Goal: Task Accomplishment & Management: Manage account settings

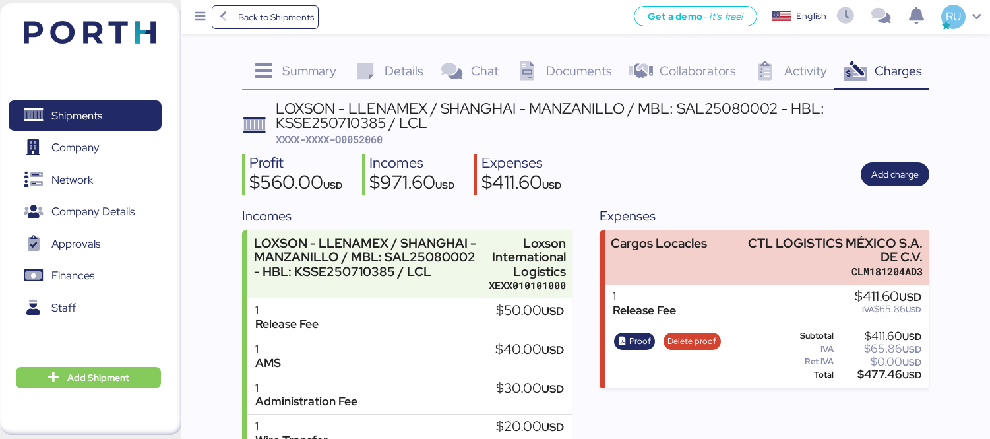
drag, startPoint x: 0, startPoint y: 0, endPoint x: 114, endPoint y: 34, distance: 119.0
click at [114, 34] on img at bounding box center [90, 32] width 132 height 22
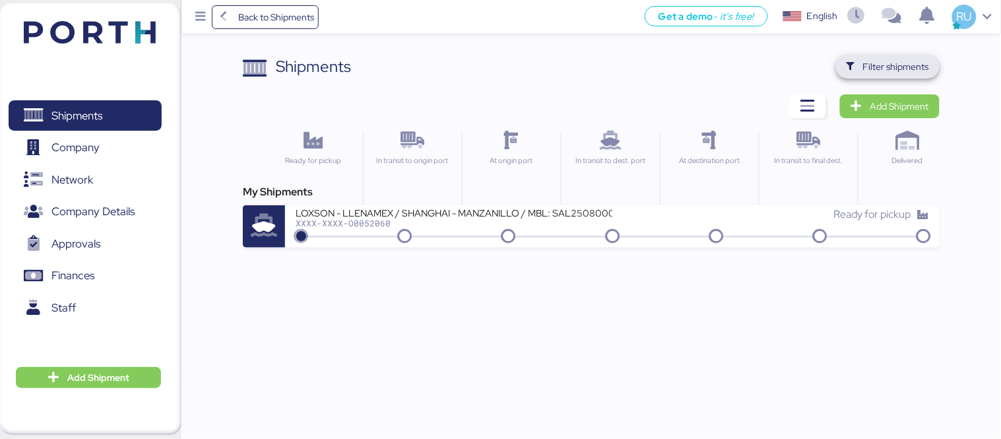
click at [889, 61] on span "Filter shipments" at bounding box center [896, 67] width 66 height 16
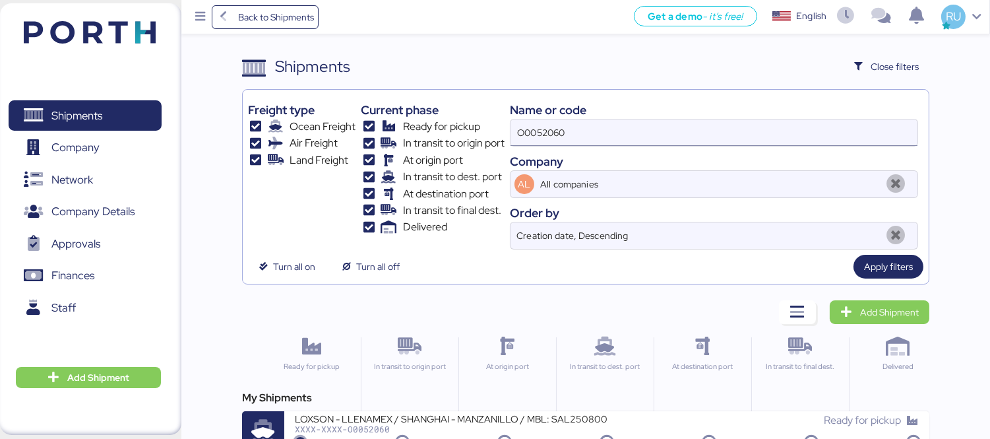
click at [723, 121] on input "O0052060" at bounding box center [714, 132] width 407 height 26
paste input "WQSI2508X01"
type input "WQSI2508X01"
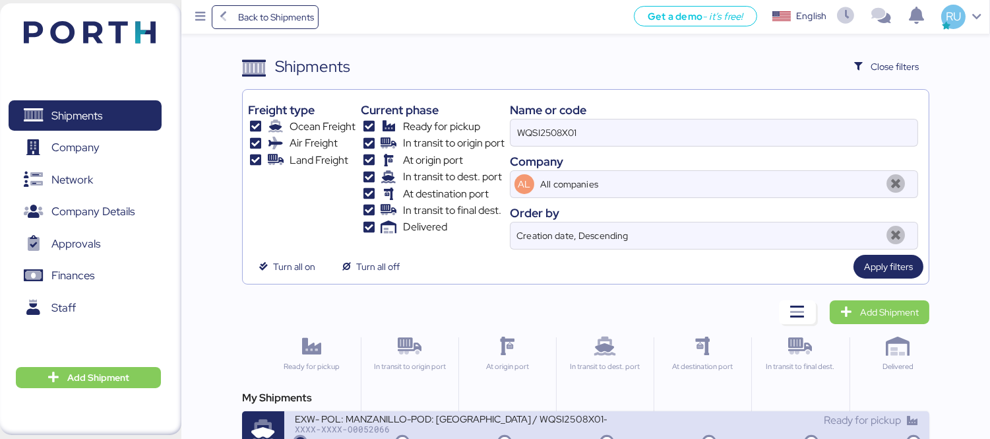
click at [489, 418] on div "EXW- POL: MANZANILLO-POD: [GEOGRAPHIC_DATA] / WQSI2508X01- 1*40HC / 1*20DR" at bounding box center [451, 417] width 312 height 11
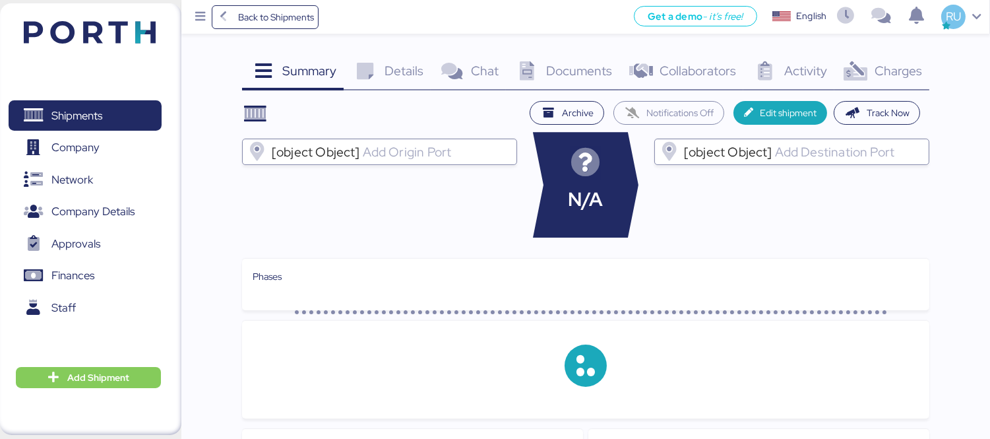
click at [898, 74] on span "Charges" at bounding box center [898, 70] width 47 height 17
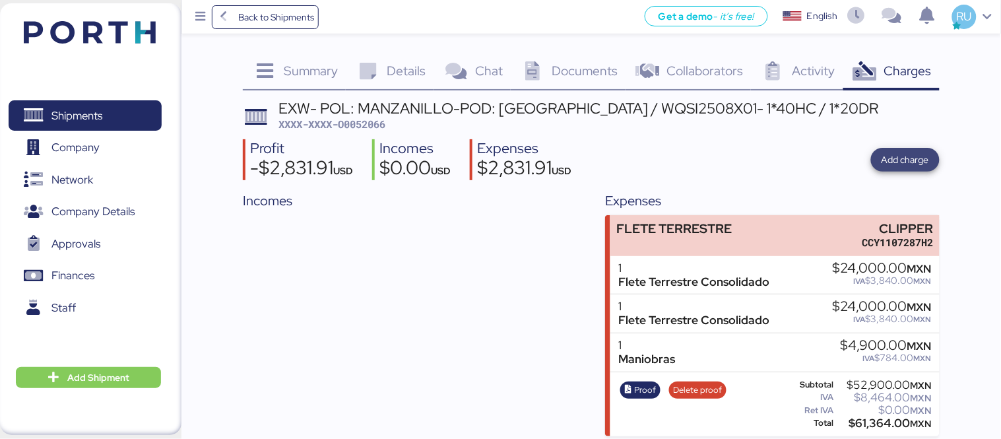
click at [908, 153] on span "Add charge" at bounding box center [904, 160] width 47 height 16
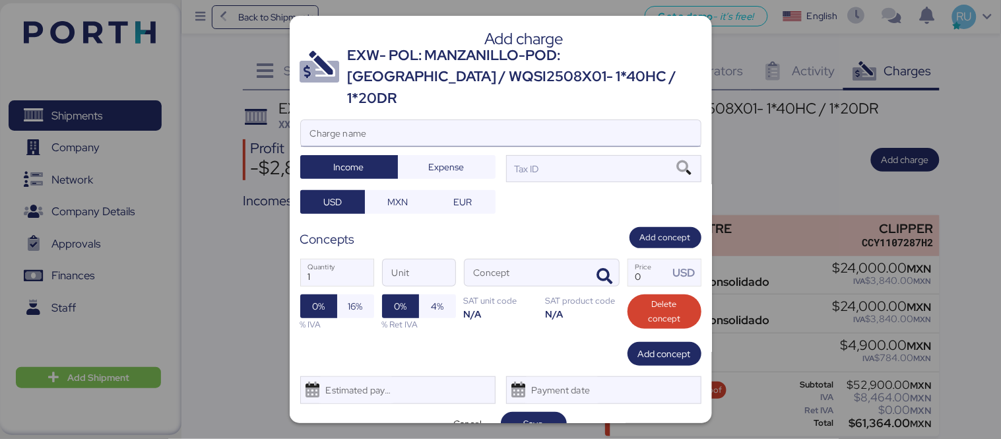
click at [620, 120] on input "Charge name" at bounding box center [501, 133] width 400 height 26
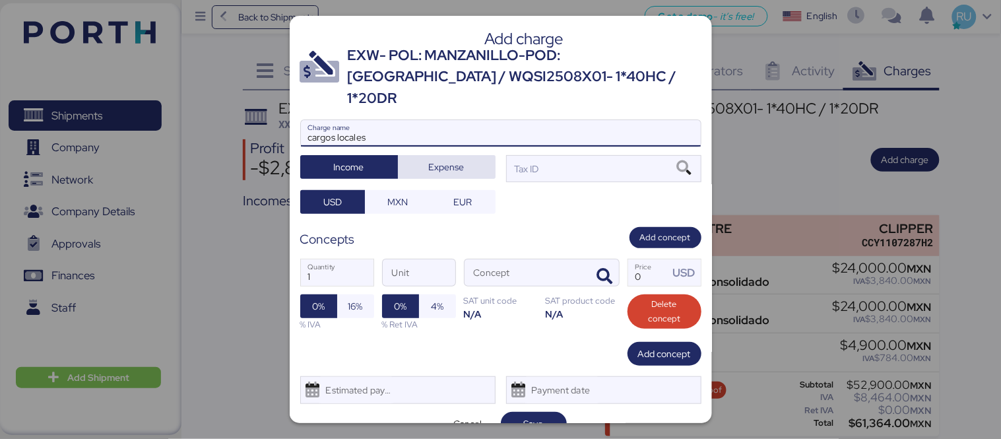
type input "cargos locales"
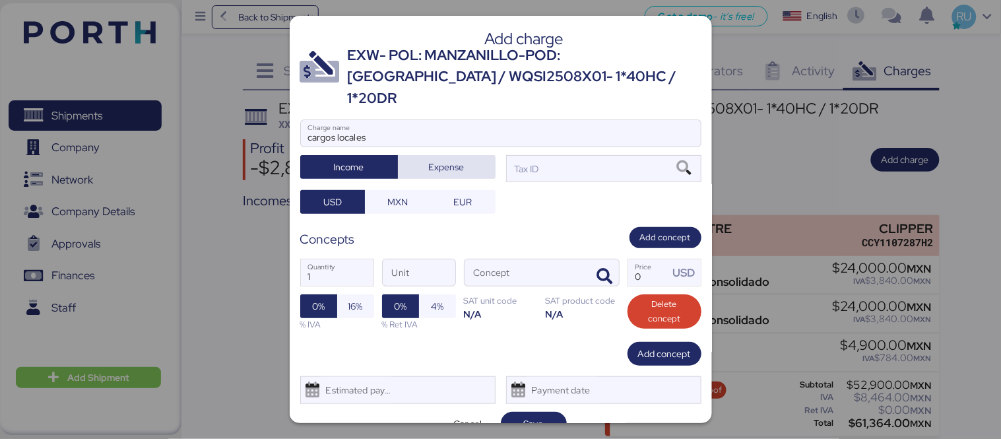
click at [466, 158] on span "Expense" at bounding box center [446, 167] width 77 height 18
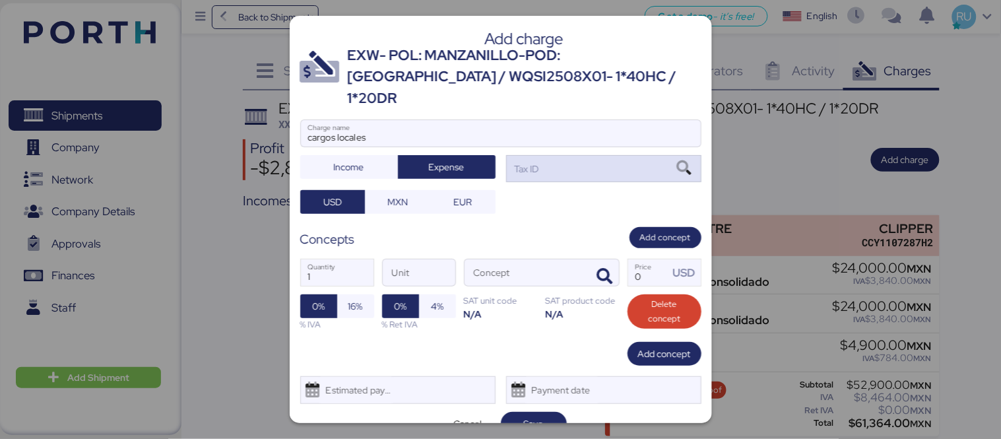
click at [549, 155] on div "Tax ID" at bounding box center [603, 168] width 195 height 26
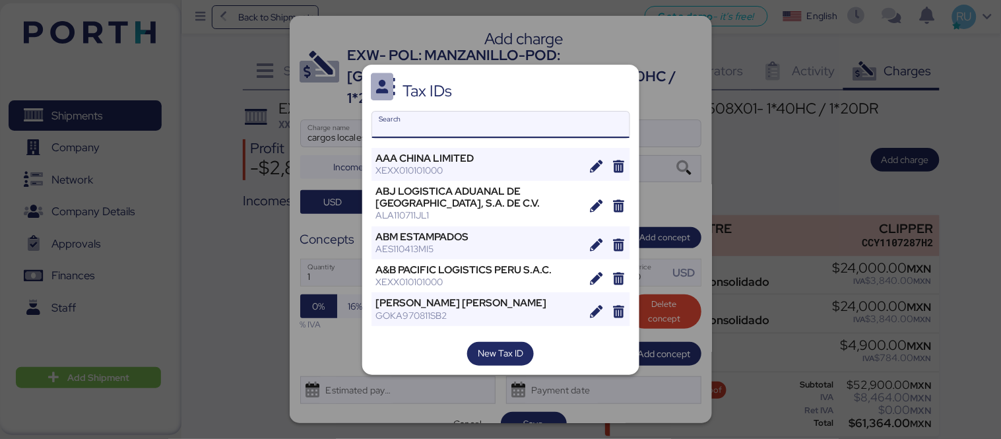
click at [526, 111] on input "Search" at bounding box center [500, 124] width 257 height 26
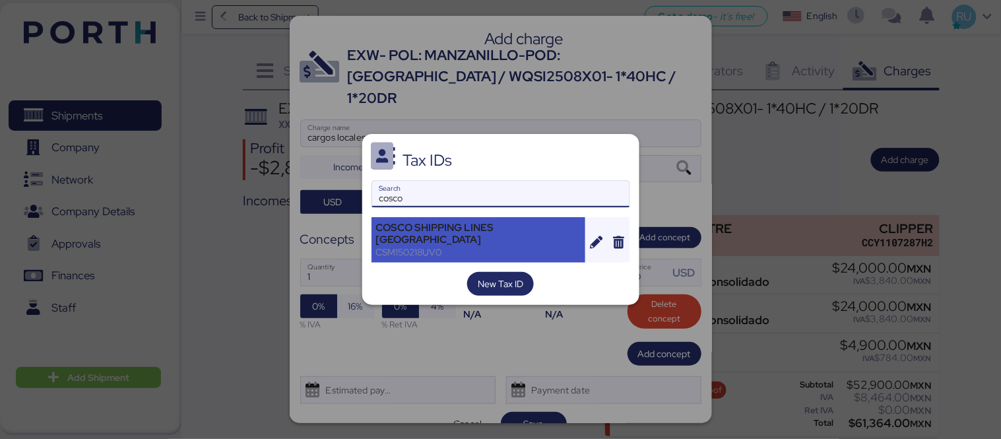
type input "cosco"
click at [452, 234] on div "COSCO SHIPPING LINES [GEOGRAPHIC_DATA]" at bounding box center [478, 234] width 205 height 24
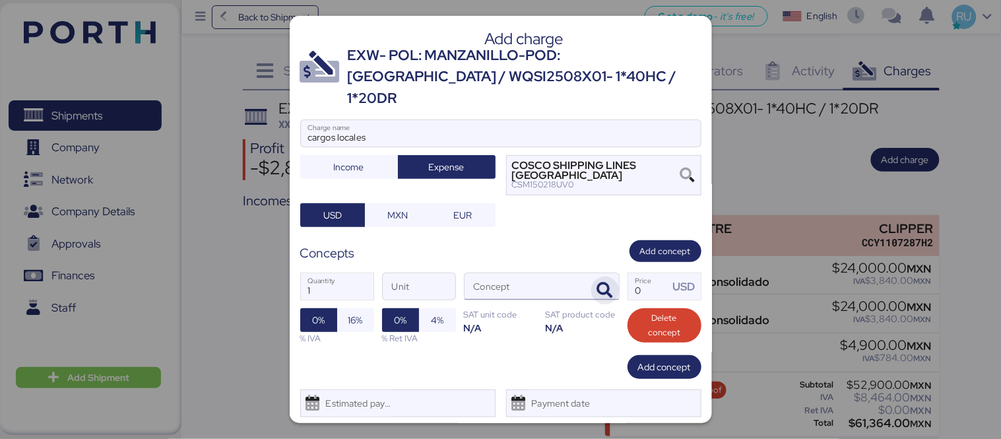
click at [597, 282] on icon "button" at bounding box center [605, 290] width 16 height 16
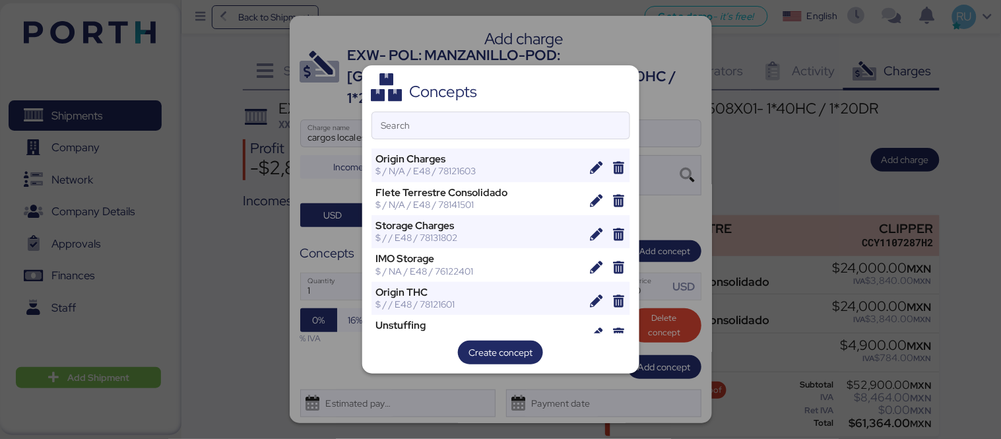
click at [511, 110] on div "Concepts Search Origin Charges $ / N/A / E48 / 78121603 [PERSON_NAME] Terrestre…" at bounding box center [500, 219] width 277 height 308
click at [522, 121] on input "Search" at bounding box center [500, 125] width 257 height 26
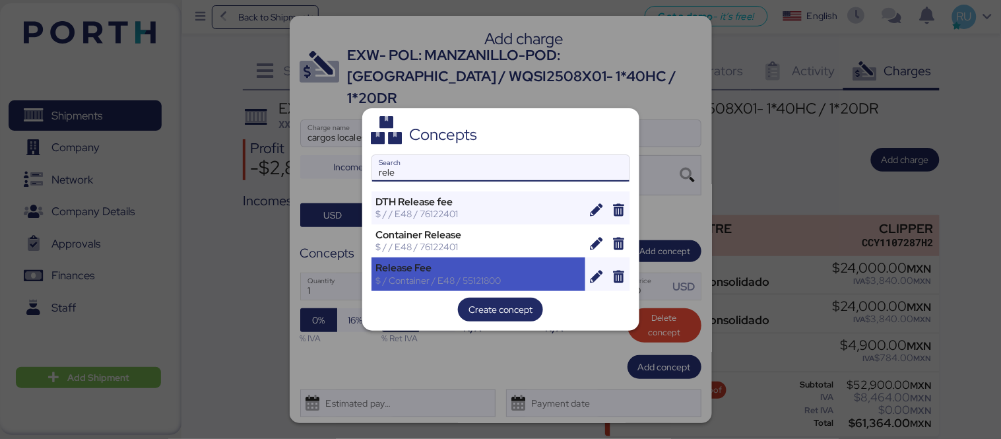
type input "rele"
click at [426, 284] on div "$ / Container / E48 / 55121800" at bounding box center [478, 280] width 205 height 12
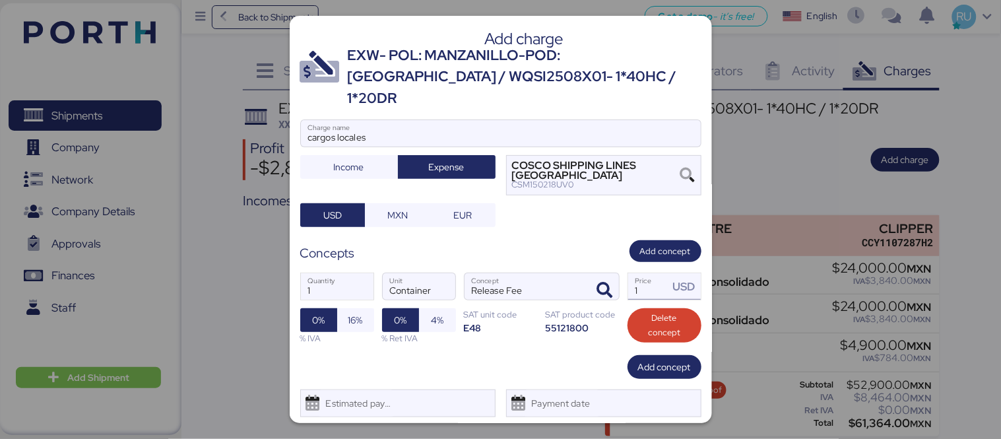
click at [644, 273] on input "1" at bounding box center [648, 286] width 41 height 26
type input "0"
click at [524, 429] on span "Save" at bounding box center [534, 437] width 20 height 16
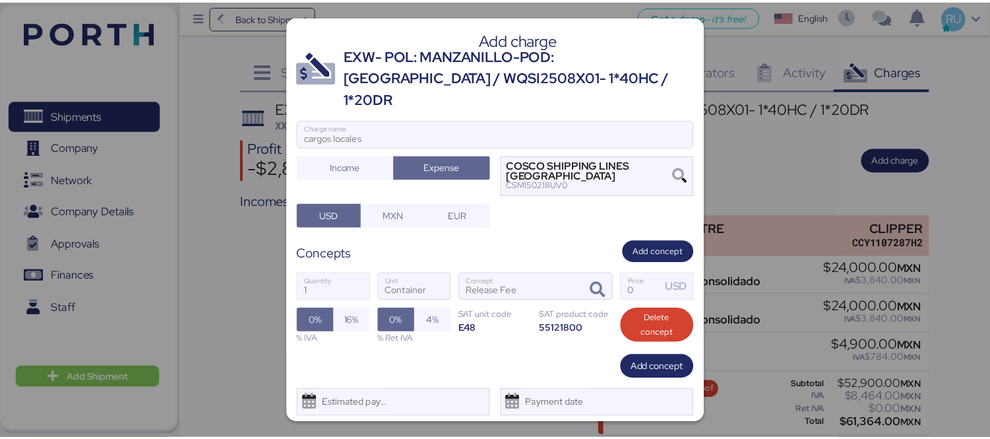
scroll to position [5, 0]
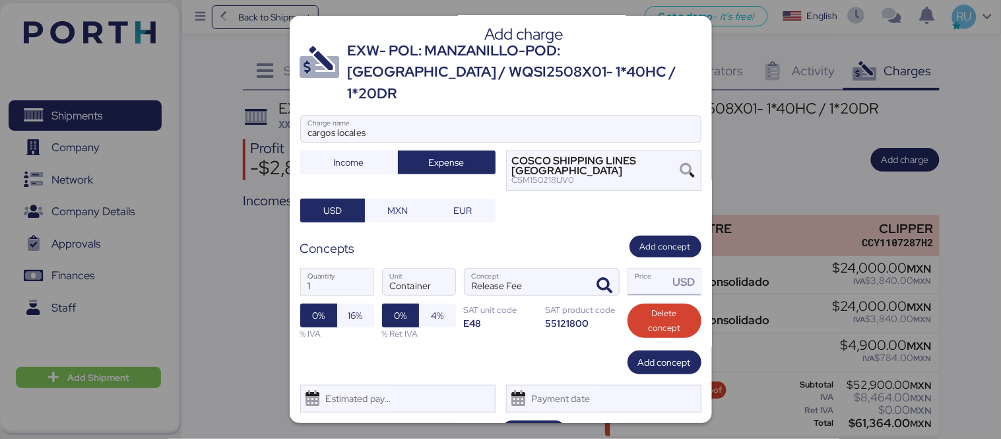
click at [641, 268] on input "Price USD" at bounding box center [648, 281] width 41 height 26
type input "1"
click at [546, 423] on span "Save" at bounding box center [533, 432] width 45 height 18
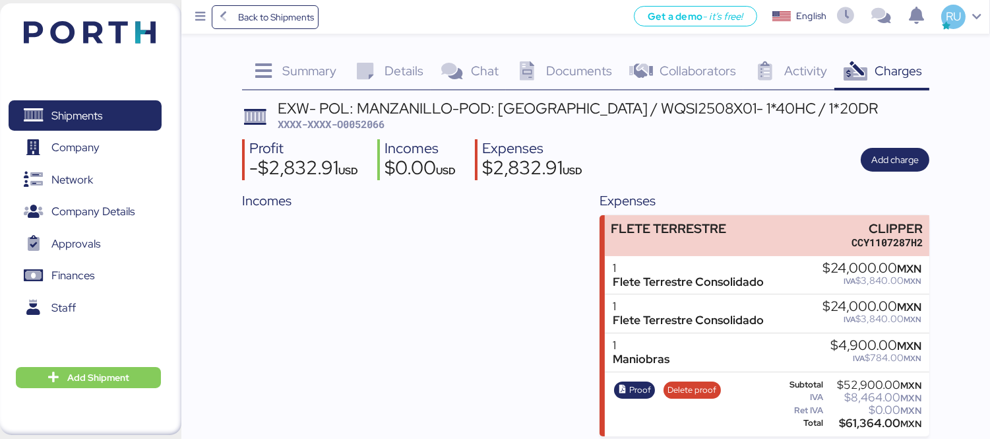
click at [120, 31] on img at bounding box center [90, 32] width 132 height 22
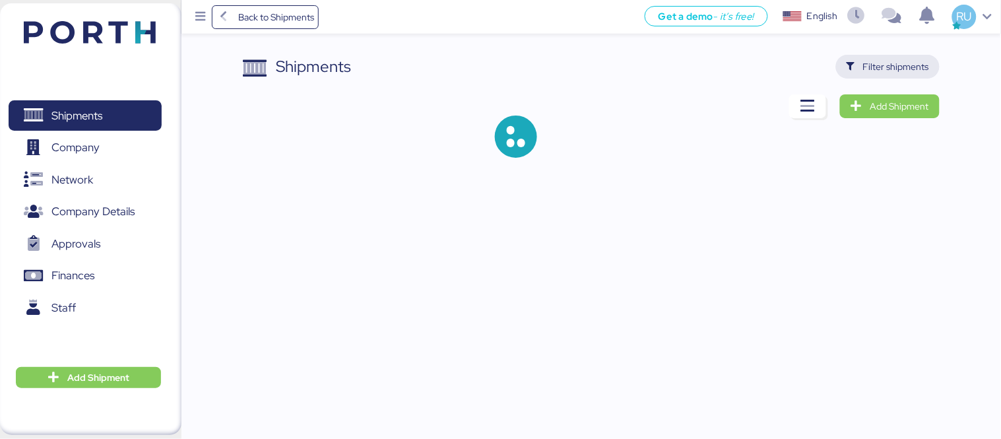
click at [907, 78] on span "Filter shipments" at bounding box center [888, 67] width 104 height 24
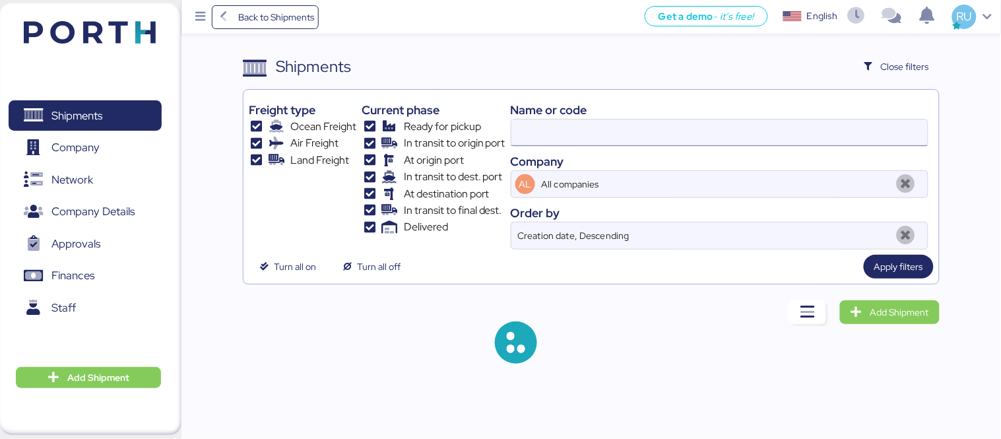
click at [745, 129] on input at bounding box center [719, 132] width 416 height 26
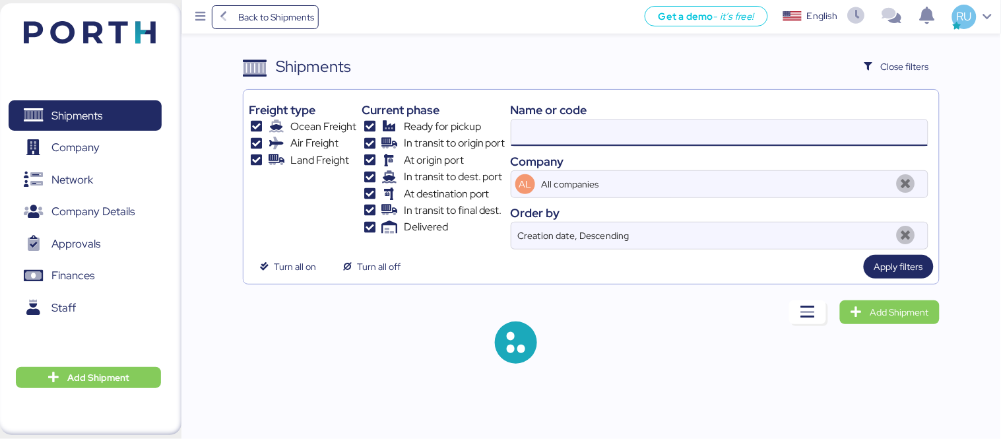
paste input "O0052080"
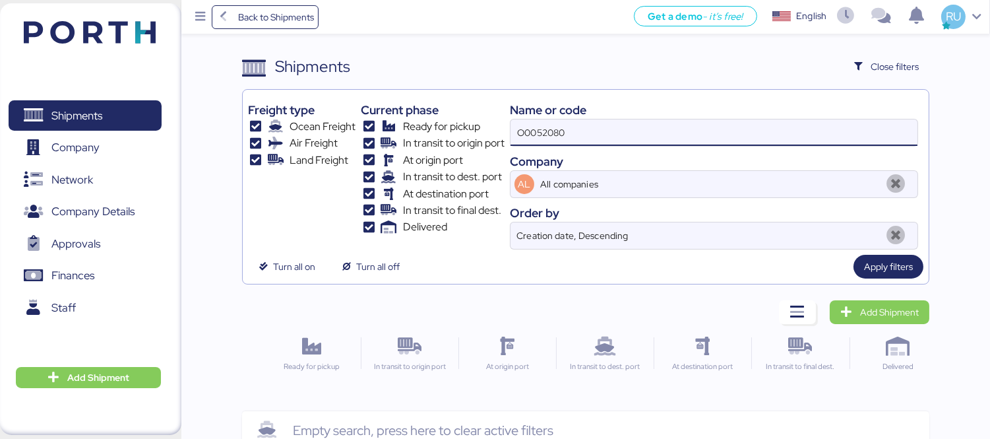
click at [610, 137] on input "O0052080" at bounding box center [714, 132] width 407 height 26
type input "O0052080"
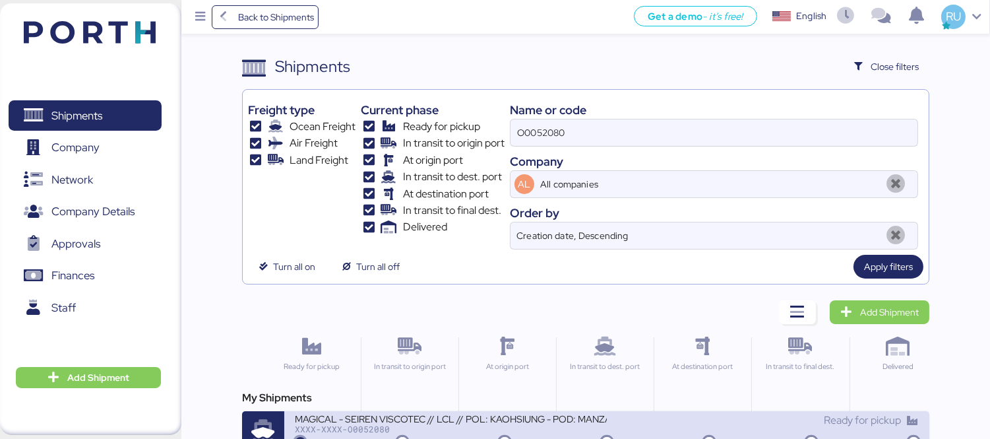
click at [536, 427] on div "XXXX-XXXX-O0052080" at bounding box center [451, 428] width 312 height 9
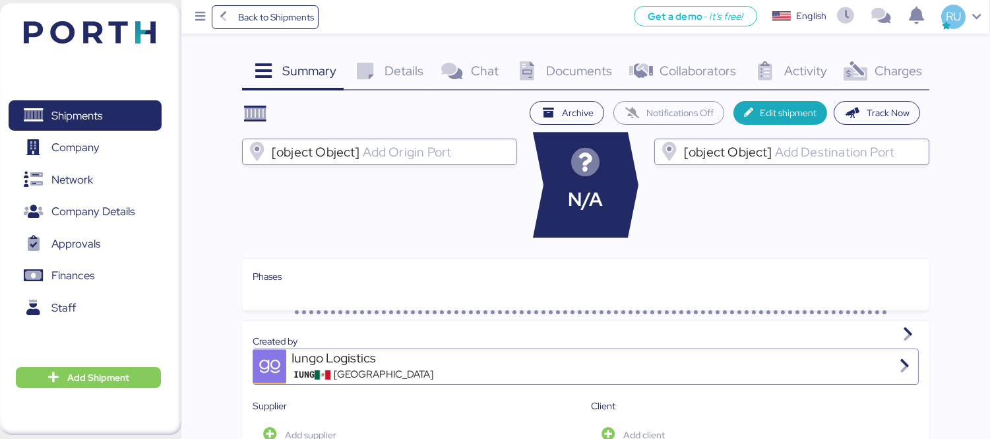
click at [898, 62] on span "Charges" at bounding box center [898, 70] width 47 height 17
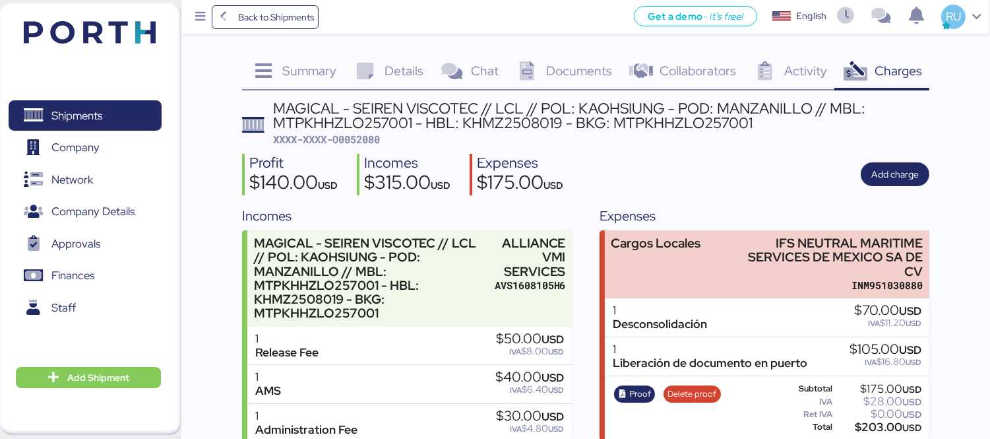
click at [133, 24] on img at bounding box center [90, 32] width 132 height 22
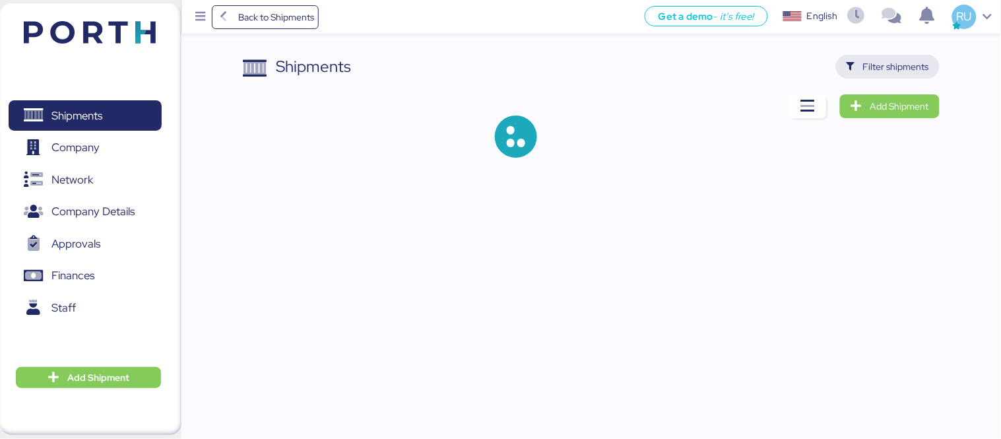
click at [885, 70] on span "Filter shipments" at bounding box center [896, 67] width 66 height 16
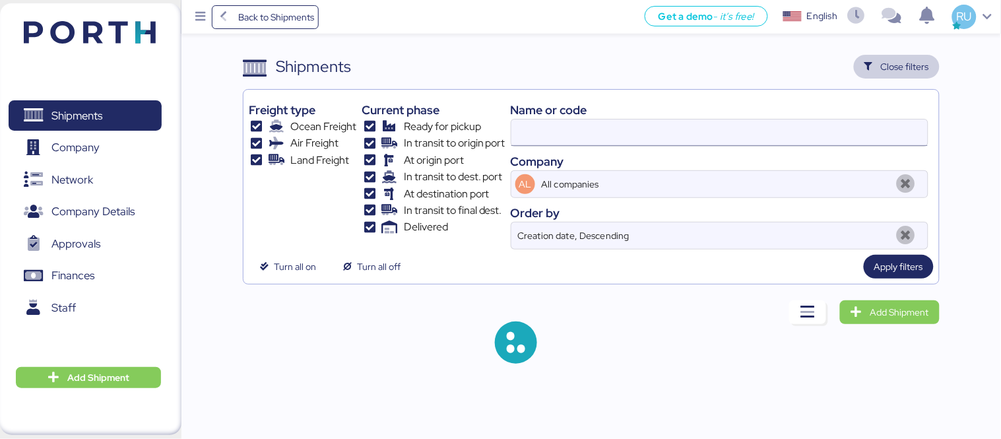
click at [644, 119] on input at bounding box center [719, 132] width 416 height 26
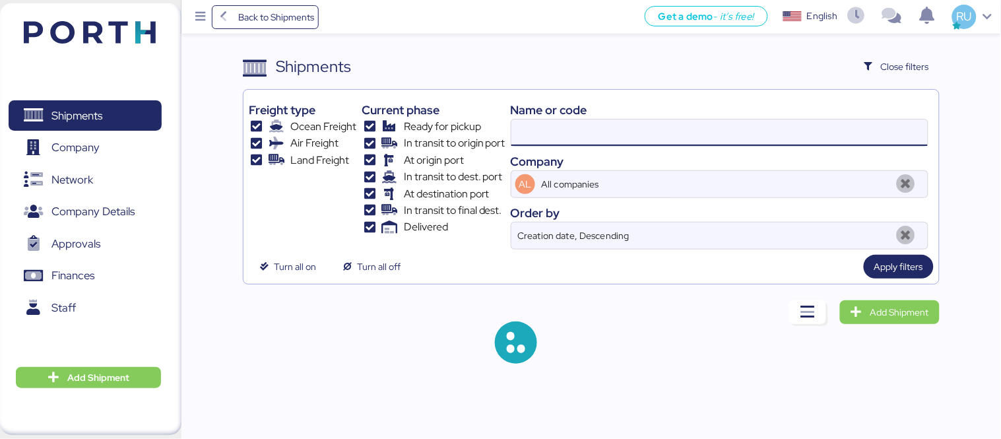
paste input "O0051982"
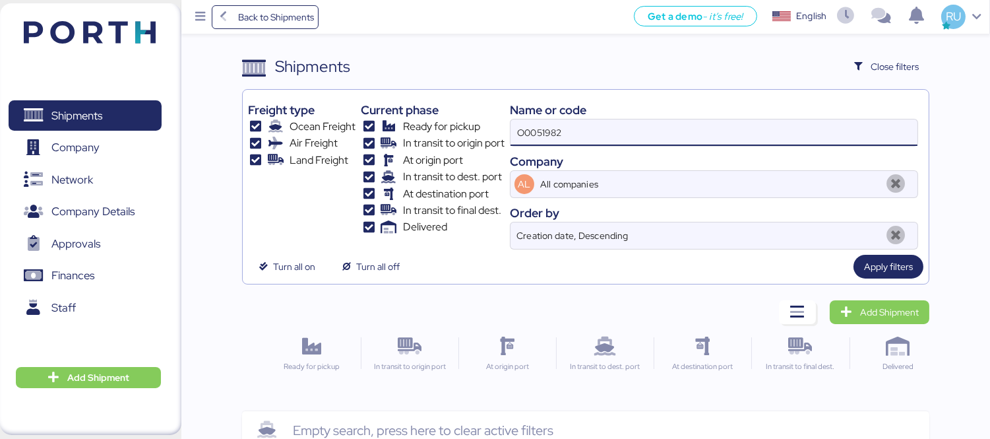
type input "O0051982"
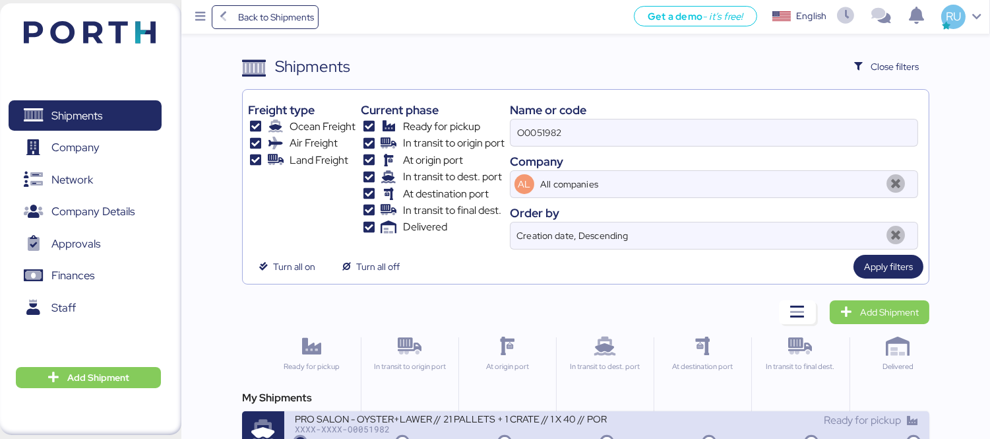
click at [533, 425] on div "XXXX-XXXX-O0051982" at bounding box center [451, 428] width 312 height 9
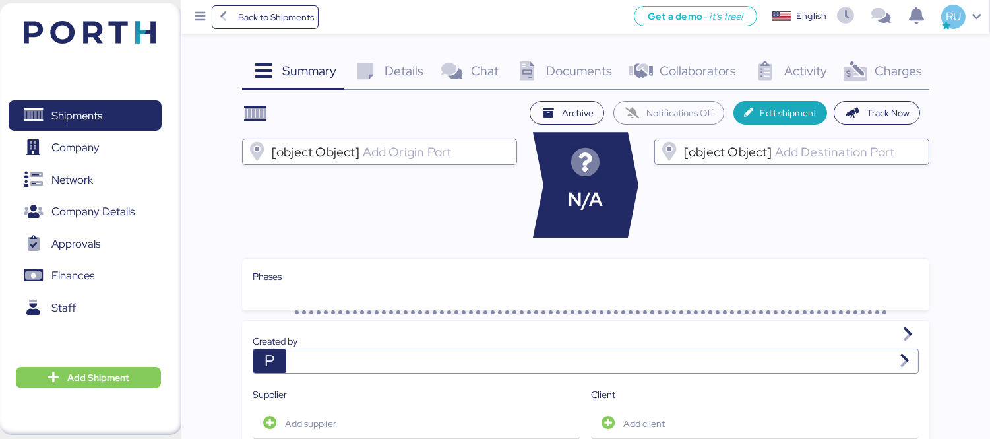
click at [862, 83] on div "Charges 0" at bounding box center [881, 73] width 95 height 36
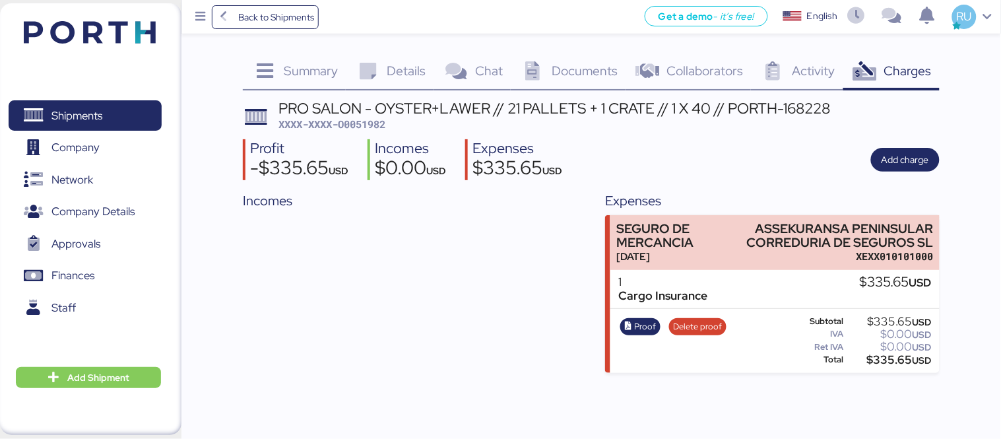
click at [862, 83] on div "Charges 0" at bounding box center [891, 73] width 96 height 36
